Goal: Task Accomplishment & Management: Manage account settings

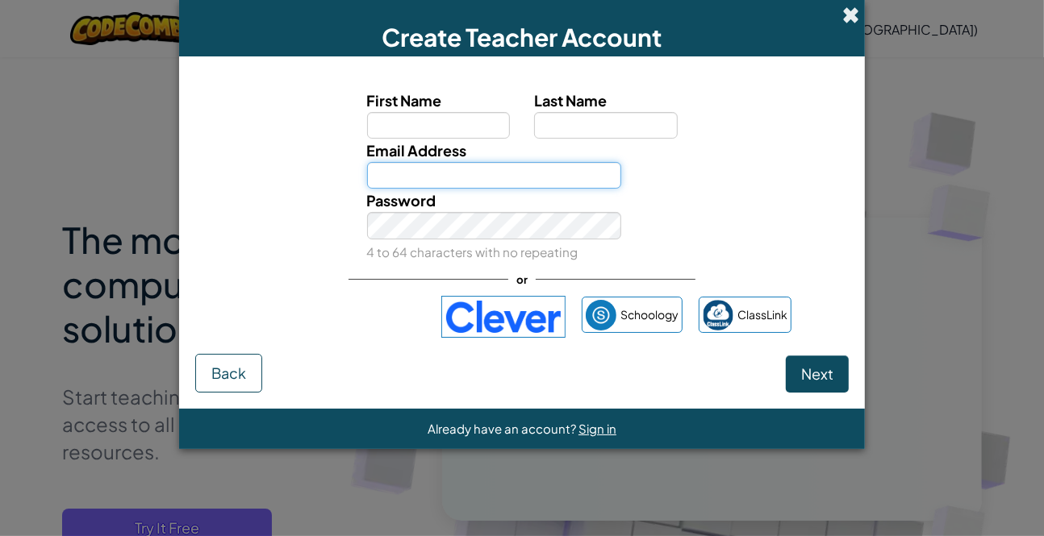
type input "[PERSON_NAME][EMAIL_ADDRESS][PERSON_NAME][DOMAIN_NAME]"
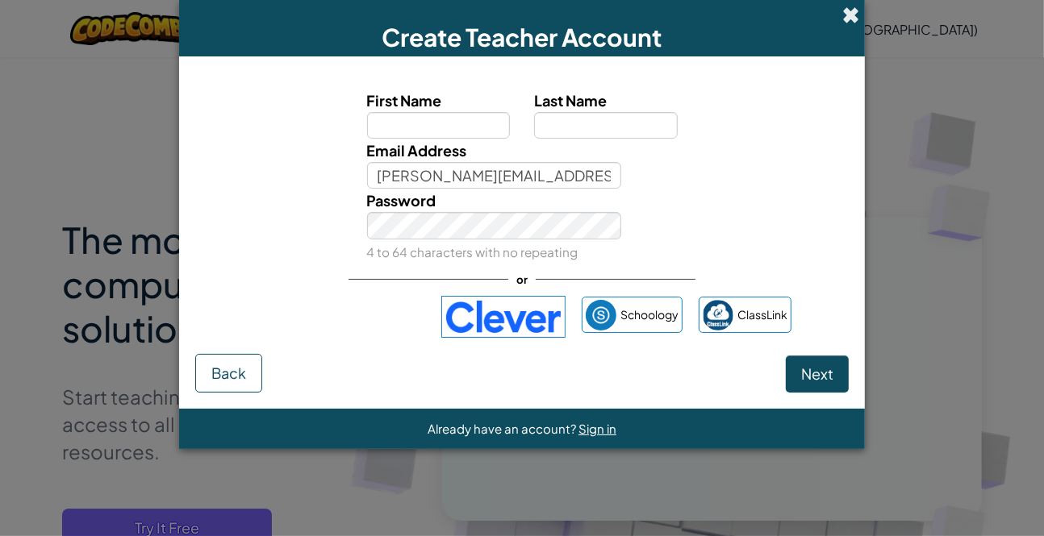
click at [850, 10] on span at bounding box center [850, 14] width 17 height 17
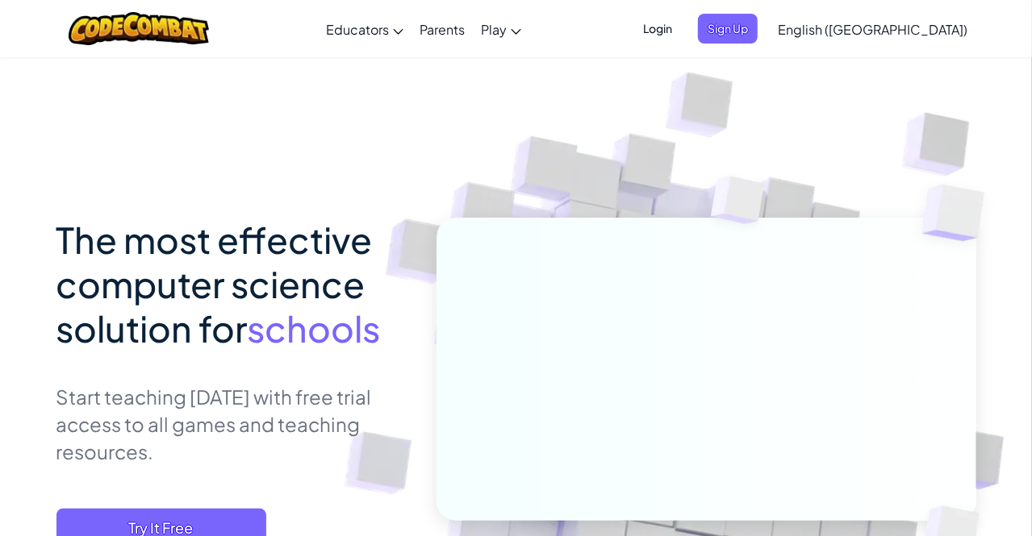
click at [682, 34] on span "Login" at bounding box center [657, 29] width 48 height 30
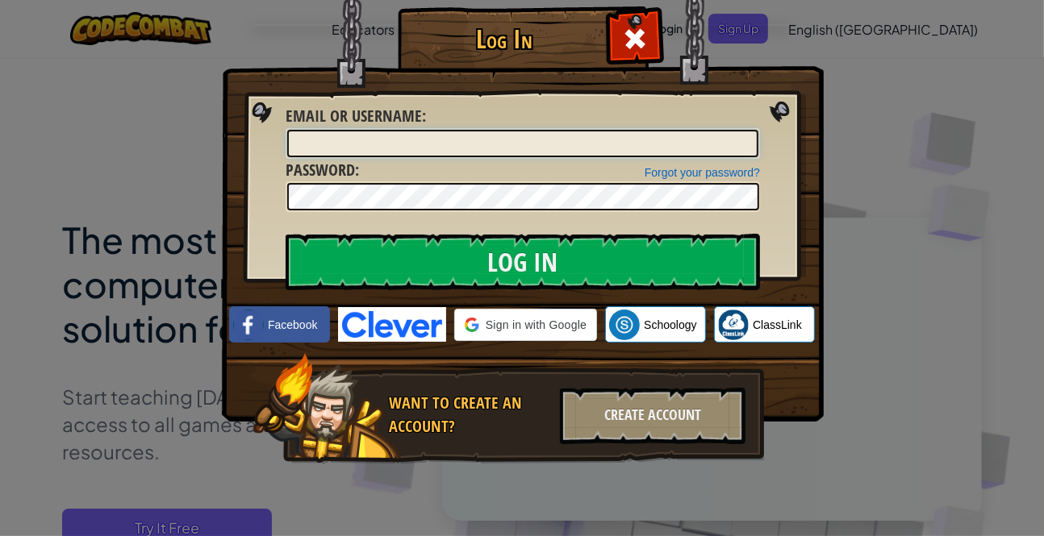
type input "[PERSON_NAME][EMAIL_ADDRESS][PERSON_NAME][DOMAIN_NAME]"
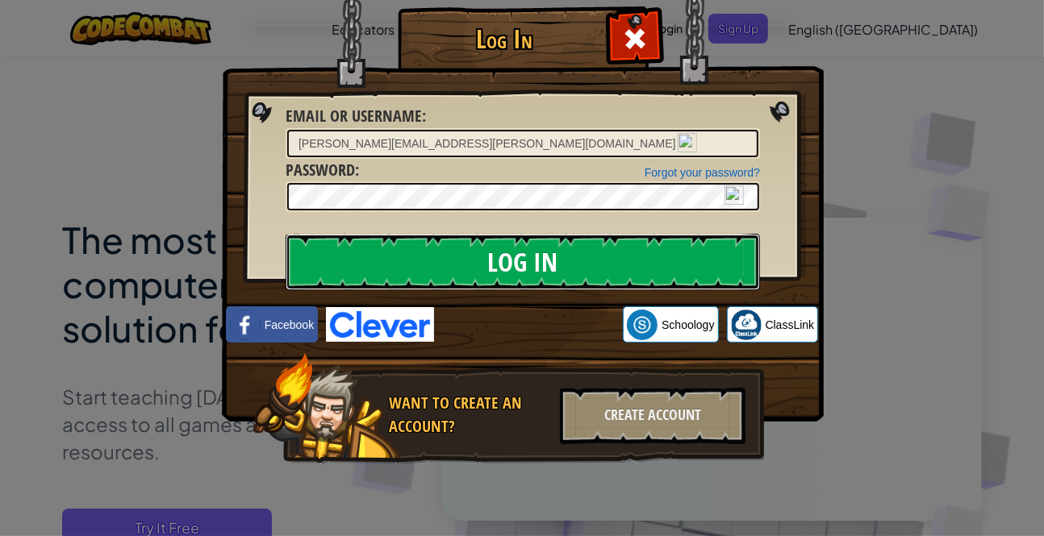
click at [524, 253] on input "Log In" at bounding box center [523, 262] width 474 height 56
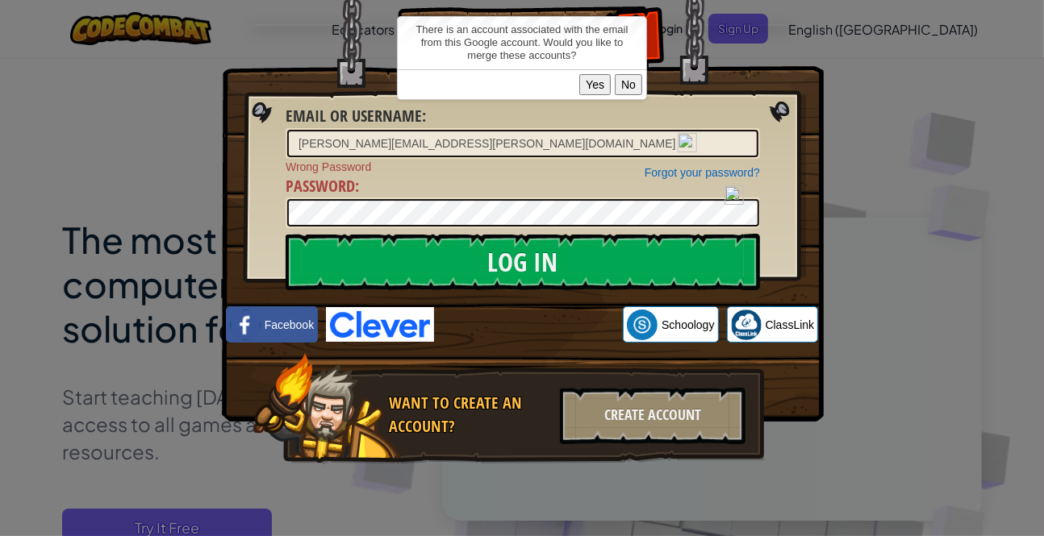
click at [598, 86] on button "Yes" at bounding box center [594, 84] width 31 height 21
